Goal: Information Seeking & Learning: Learn about a topic

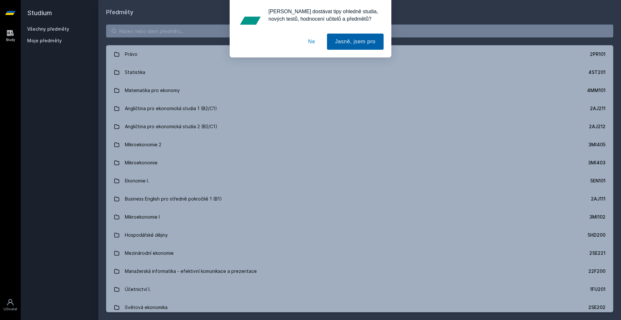
click at [336, 37] on button "Jasně, jsem pro" at bounding box center [355, 42] width 57 height 16
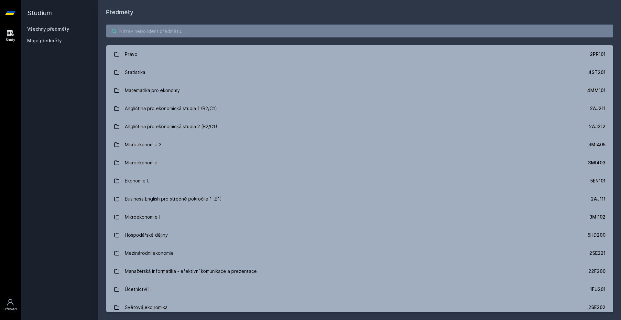
click at [124, 35] on input "search" at bounding box center [359, 31] width 507 height 13
paste input "4IZ431"
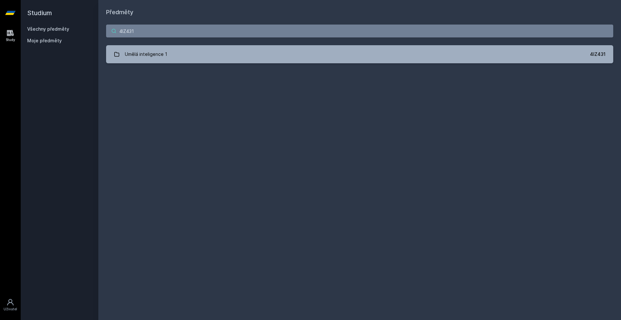
click at [135, 30] on input "4IZ431" at bounding box center [359, 31] width 507 height 13
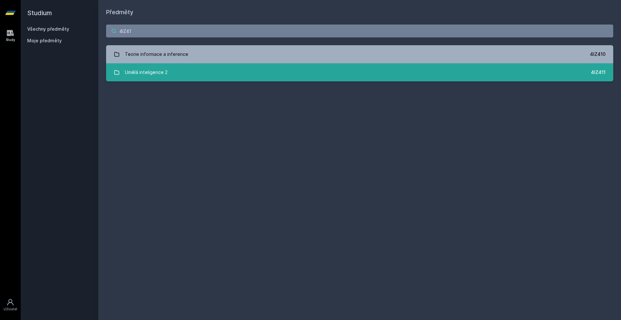
type input "4IZ41"
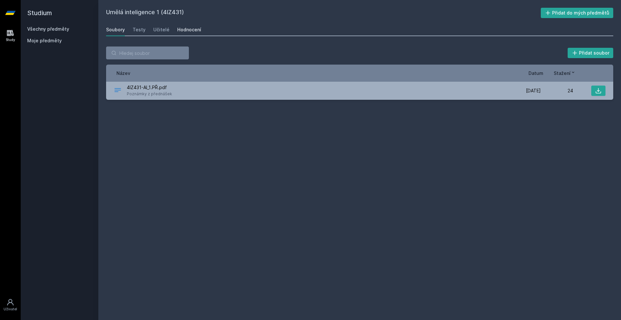
click at [193, 27] on div "Hodnocení" at bounding box center [189, 30] width 24 height 6
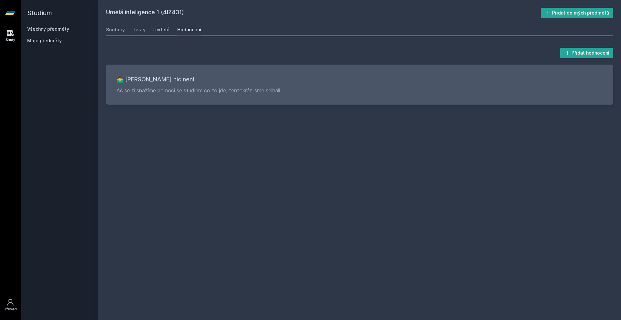
click at [160, 26] on link "Učitelé" at bounding box center [161, 29] width 16 height 13
click at [136, 32] on div "Testy" at bounding box center [139, 30] width 13 height 6
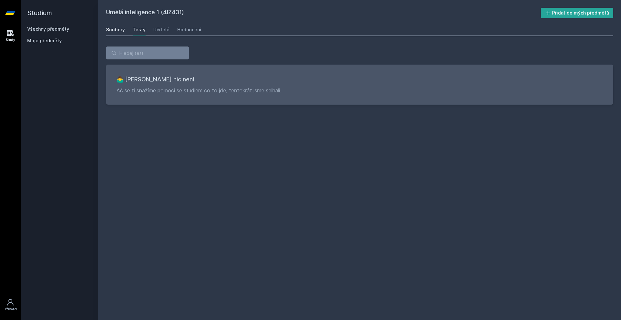
click at [112, 30] on div "Soubory" at bounding box center [115, 30] width 19 height 6
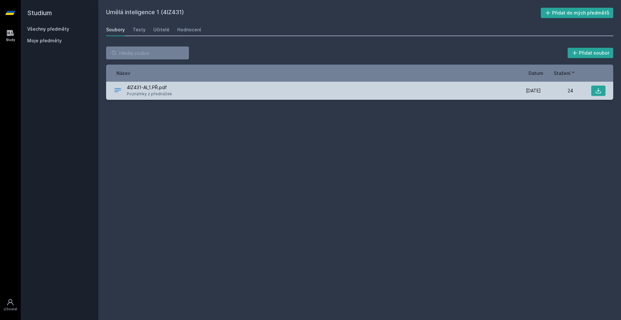
click at [162, 89] on span "4IZ431-AI_1.PŘ.pdf" at bounding box center [149, 87] width 45 height 6
click at [603, 88] on button at bounding box center [598, 91] width 14 height 10
click at [594, 94] on button at bounding box center [598, 91] width 14 height 10
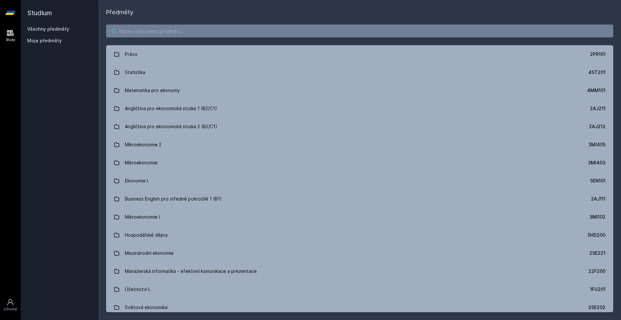
click at [196, 31] on input "search" at bounding box center [359, 31] width 507 height 13
paste input "4IZ431"
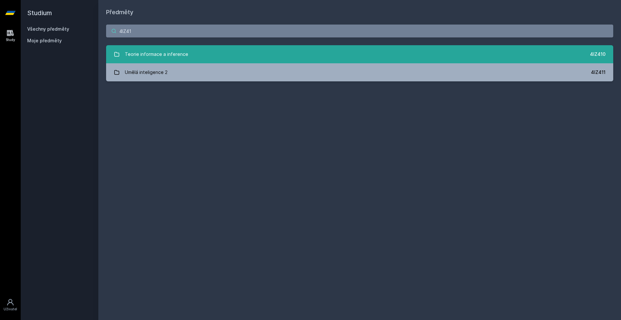
type input "4IZ41"
click at [166, 54] on div "Teorie informace a inference" at bounding box center [156, 54] width 63 height 13
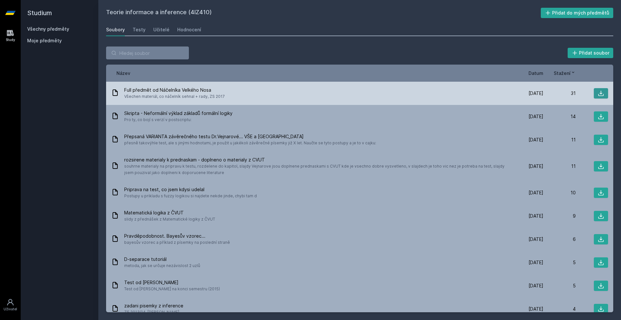
click at [598, 92] on icon at bounding box center [600, 93] width 6 height 6
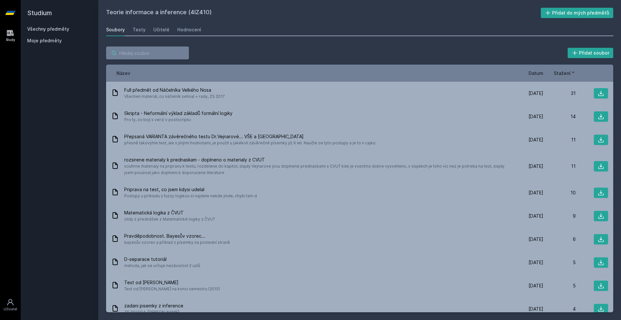
click at [148, 53] on input "search" at bounding box center [147, 53] width 83 height 13
paste input "4ME431"
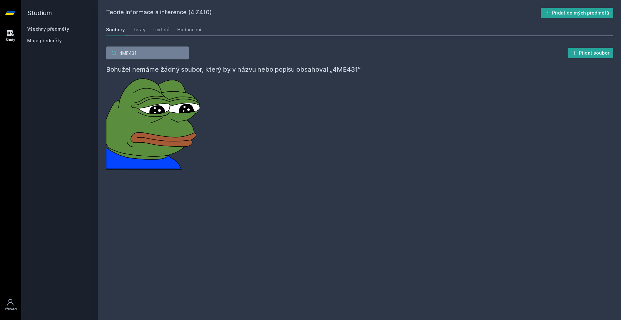
click at [134, 53] on input "4ME431" at bounding box center [147, 53] width 83 height 13
click at [141, 55] on input "4ME41" at bounding box center [147, 53] width 83 height 13
click at [132, 49] on input "4ME" at bounding box center [147, 53] width 83 height 13
click at [136, 50] on input "4ME" at bounding box center [147, 53] width 83 height 13
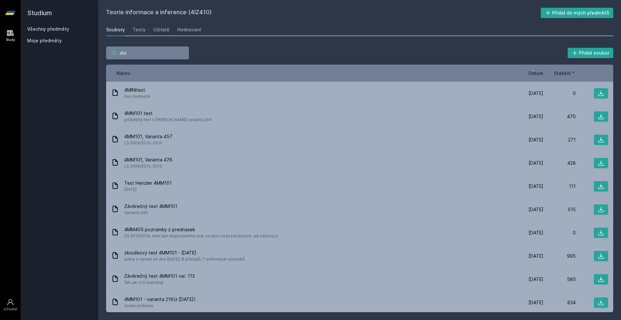
paste input "4ME469"
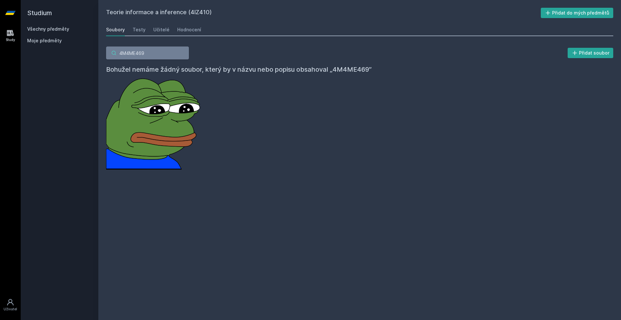
click at [184, 55] on input "4M4ME469" at bounding box center [147, 53] width 83 height 13
drag, startPoint x: 132, startPoint y: 53, endPoint x: 67, endPoint y: 54, distance: 65.6
click at [68, 54] on div "Studium Všechny předměty Moje předměty Teorie informace a inference (4IZ410) Př…" at bounding box center [321, 160] width 600 height 320
paste input "search"
click at [145, 49] on input "4ME469" at bounding box center [147, 53] width 83 height 13
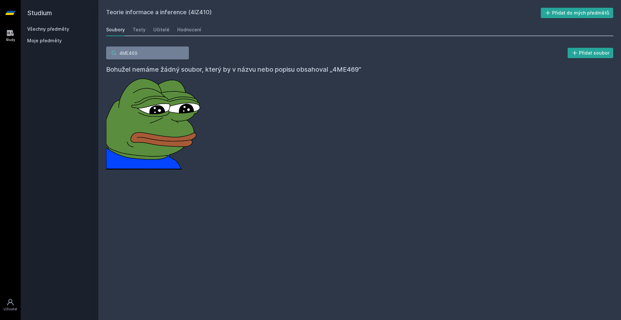
type input "4ME469"
